Goal: Navigation & Orientation: Go to known website

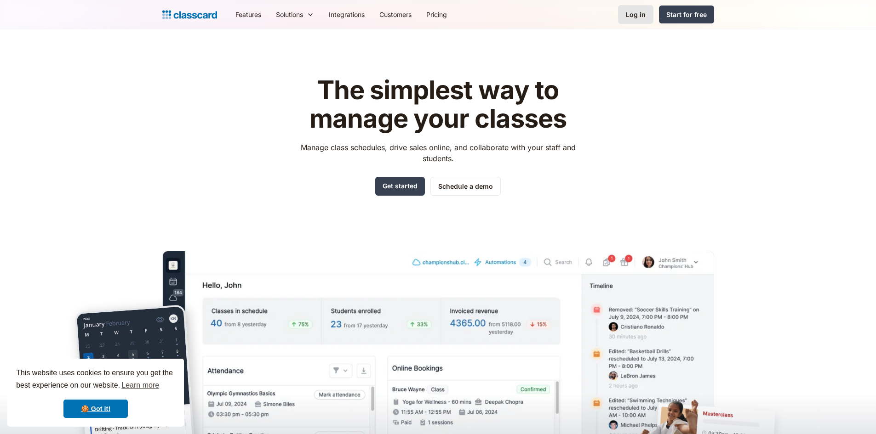
click at [638, 13] on div "Log in" at bounding box center [636, 15] width 20 height 10
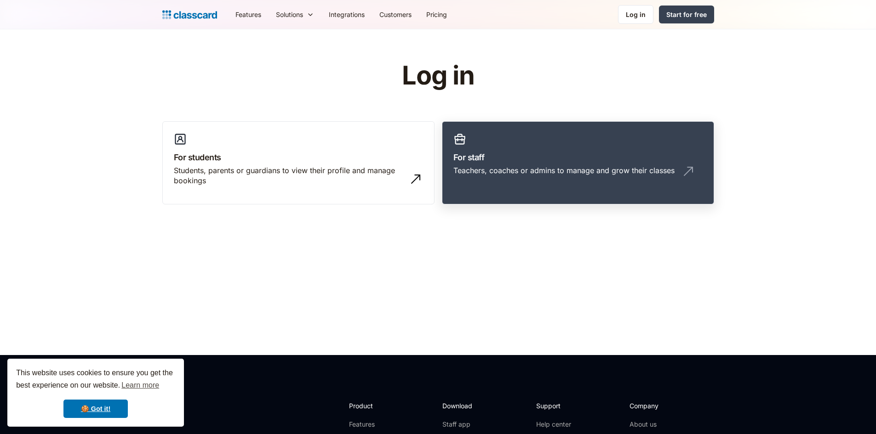
click at [528, 150] on link "For staff Teachers, coaches or admins to manage and grow their classes" at bounding box center [578, 163] width 272 height 84
